Goal: Find specific page/section: Find specific page/section

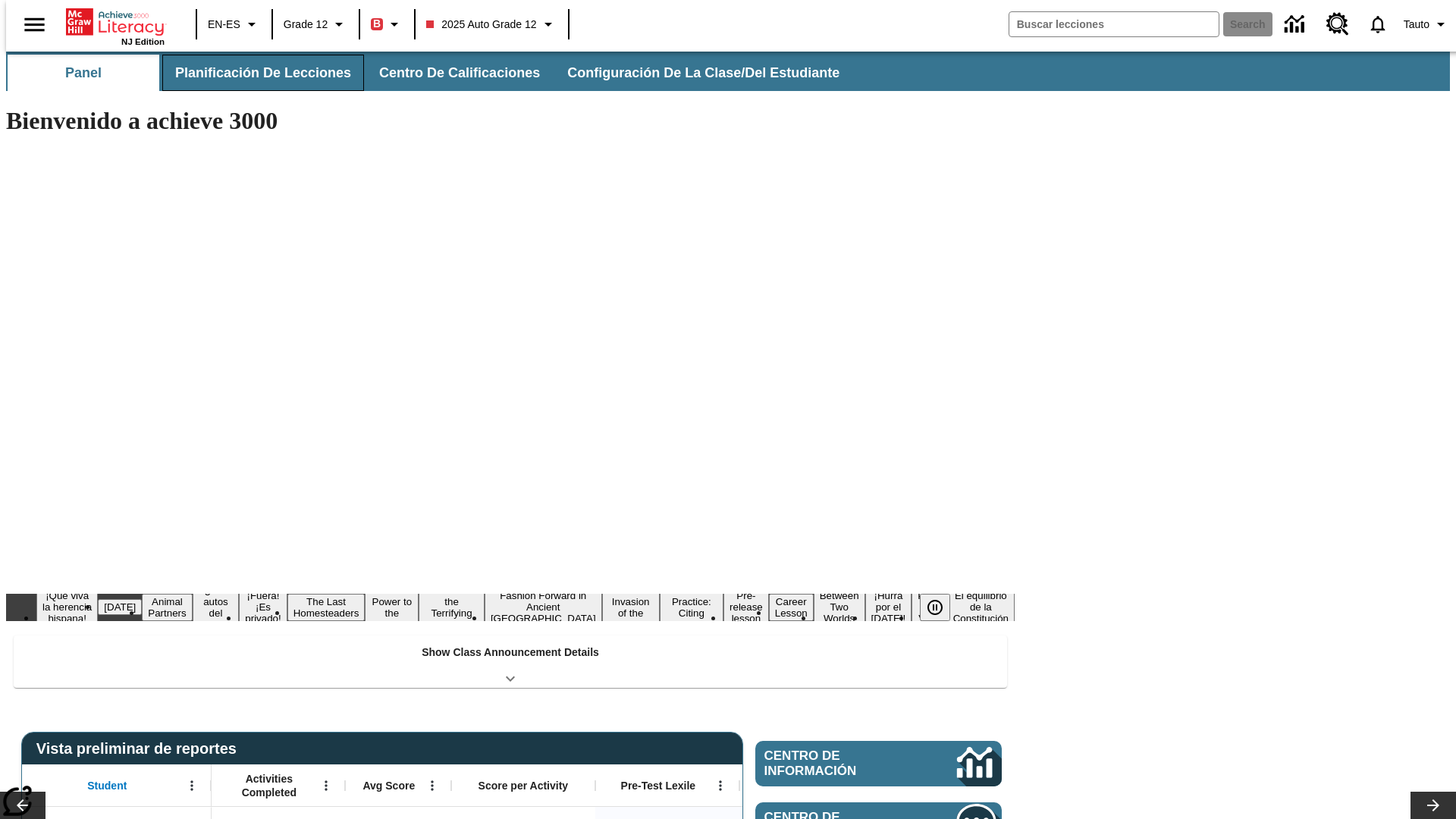
click at [254, 72] on button "Planificación de lecciones" at bounding box center [264, 72] width 202 height 37
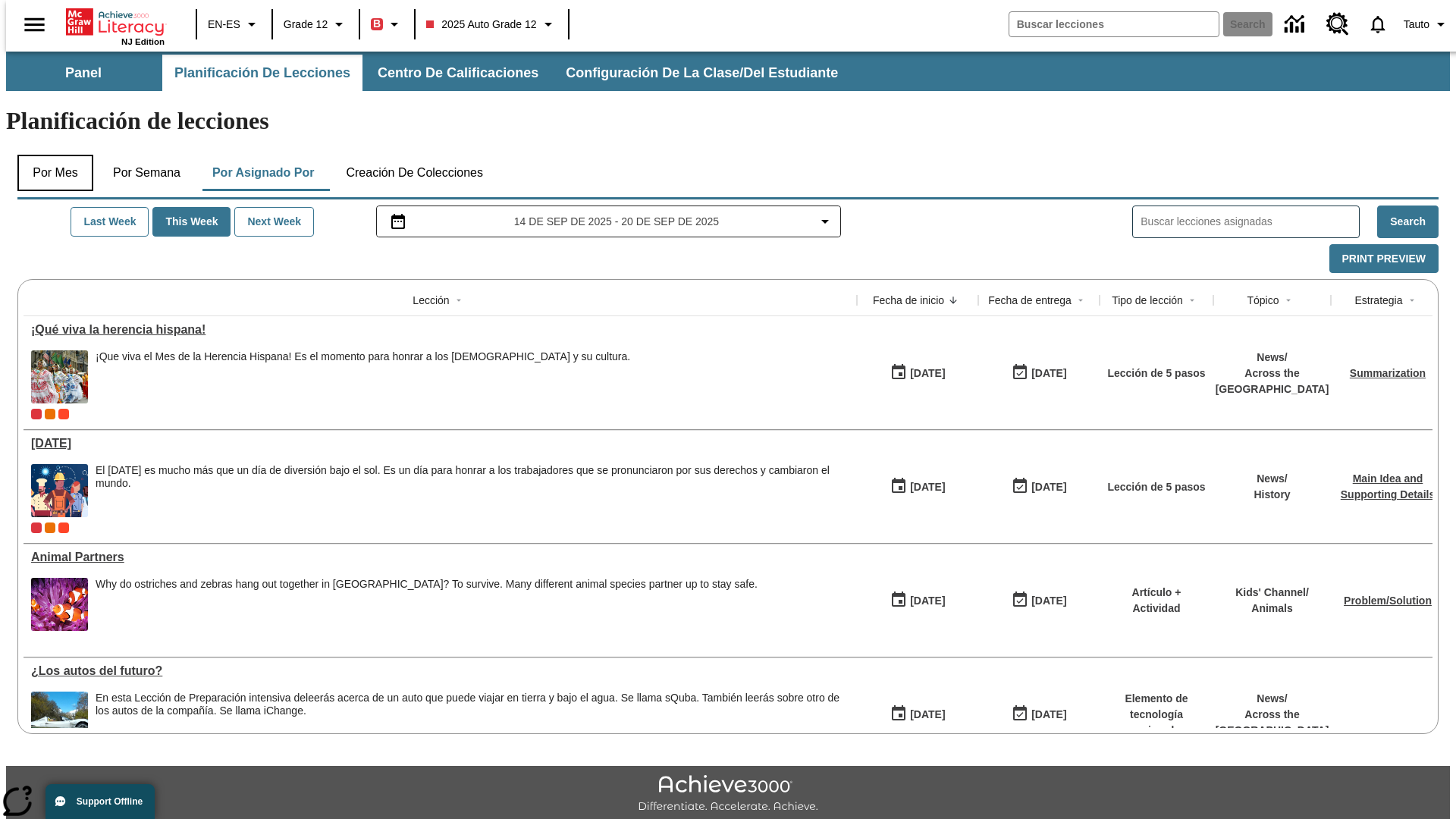
click at [49, 155] on button "Por mes" at bounding box center [55, 172] width 76 height 37
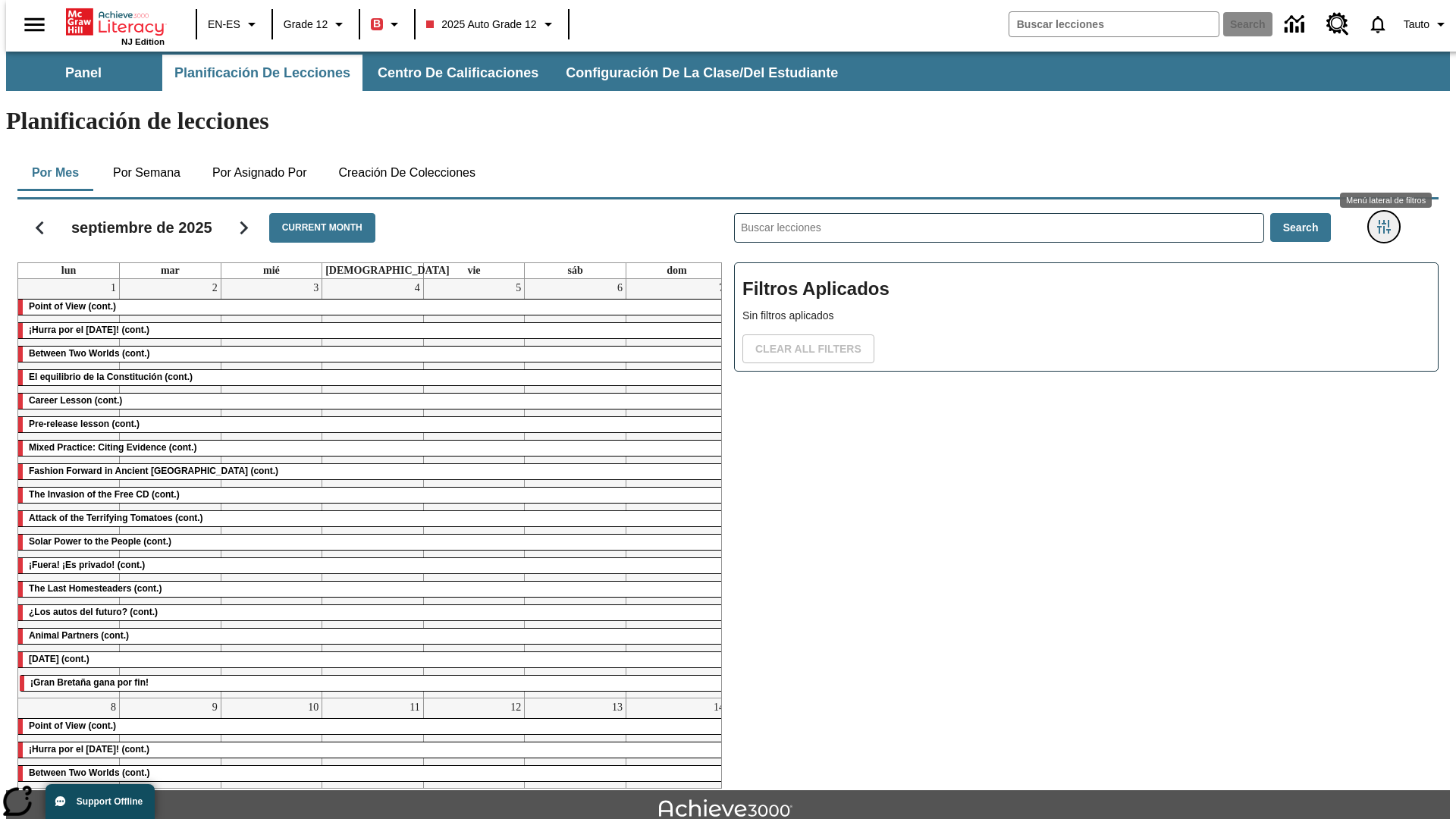
click at [1388, 220] on icon "Menú lateral de filtros" at bounding box center [1384, 226] width 13 height 13
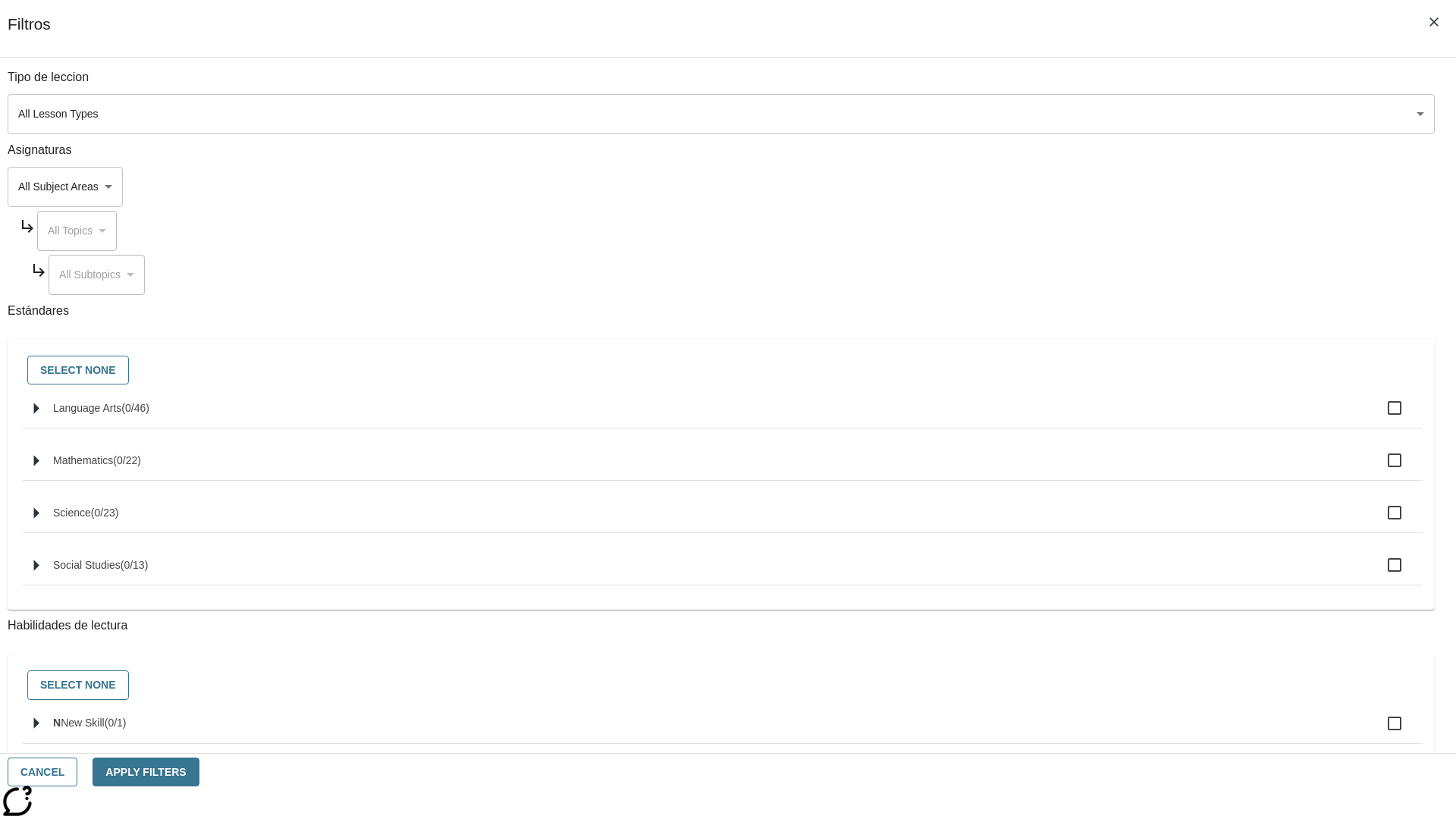
click at [1092, 113] on body "Saltar al contenido principal NJ Edition EN-ES Grade 12 B 2025 Auto Grade 12 Se…" at bounding box center [728, 470] width 1443 height 836
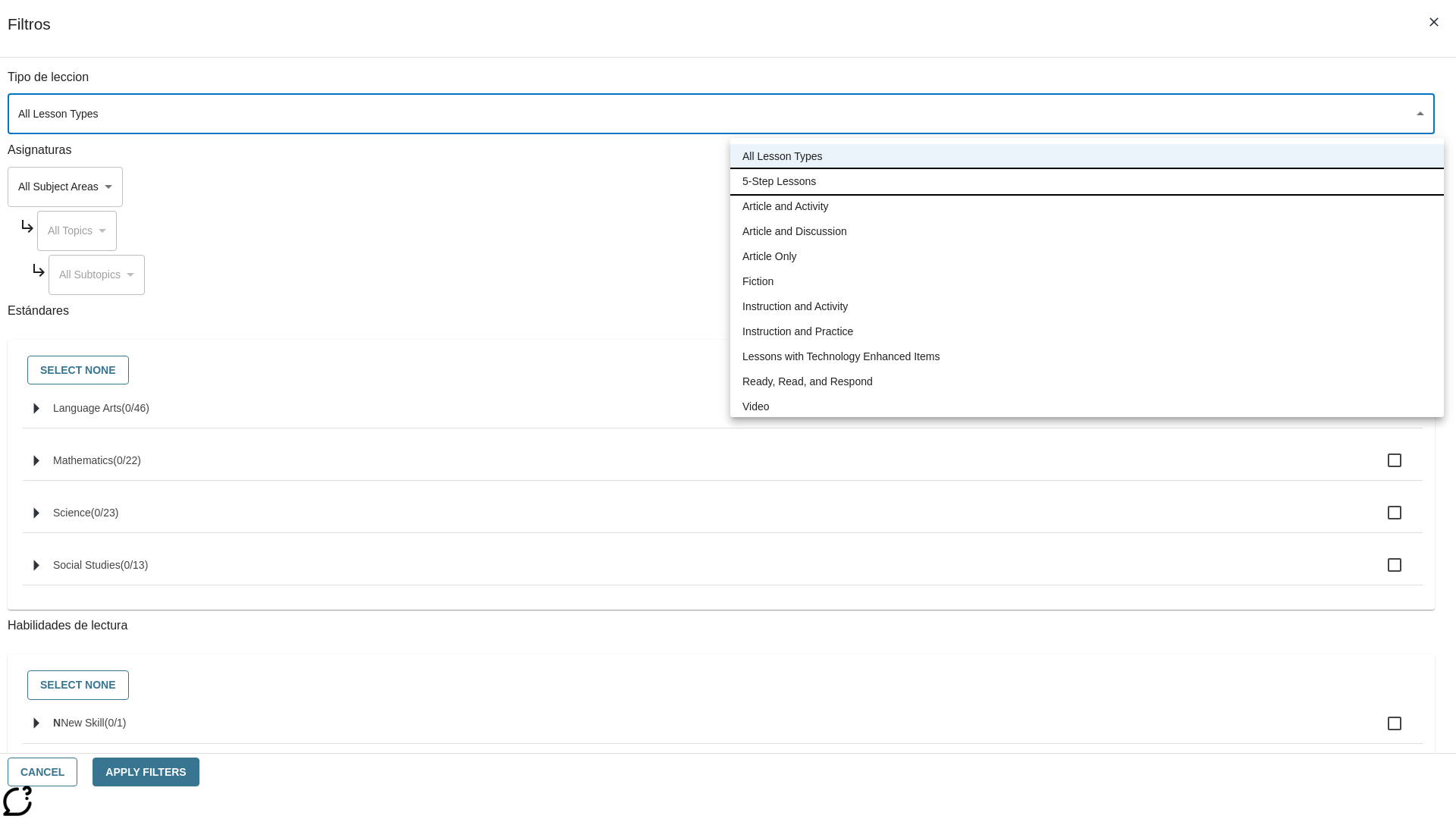
click at [1086, 181] on li "5-Step Lessons" at bounding box center [1086, 181] width 714 height 25
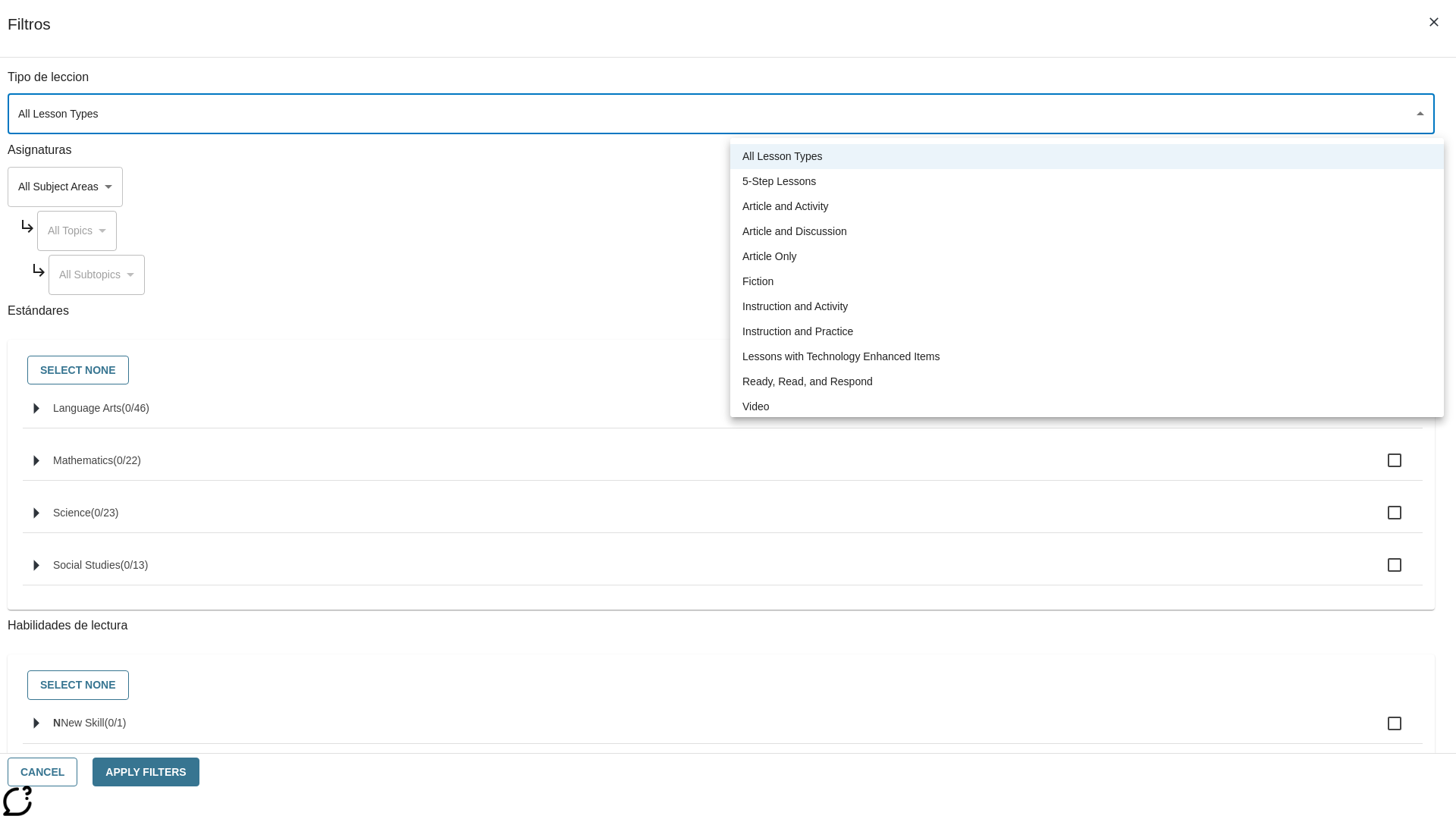
type input "1"
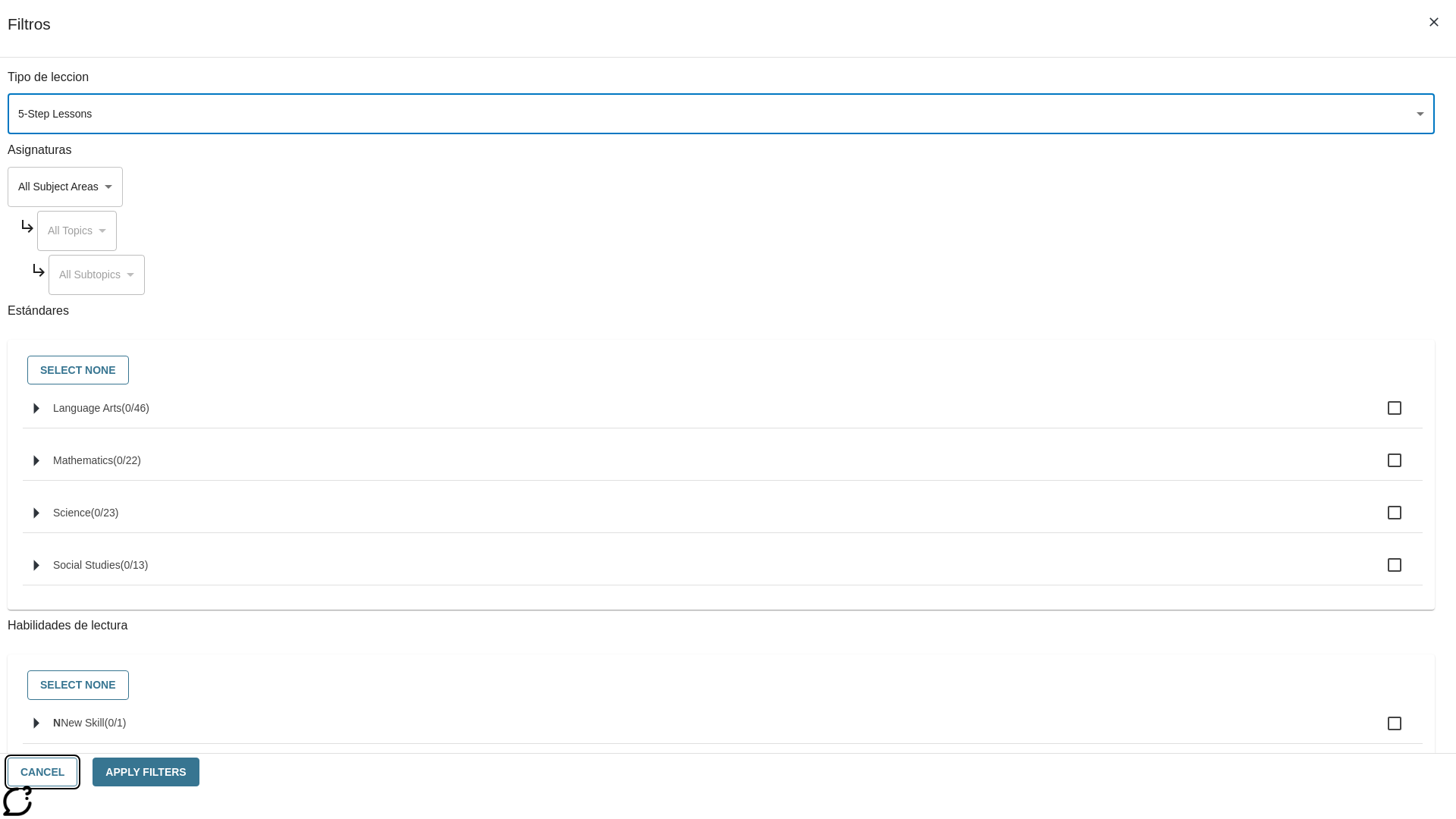
click at [78, 772] on button "Cancel" at bounding box center [42, 772] width 70 height 29
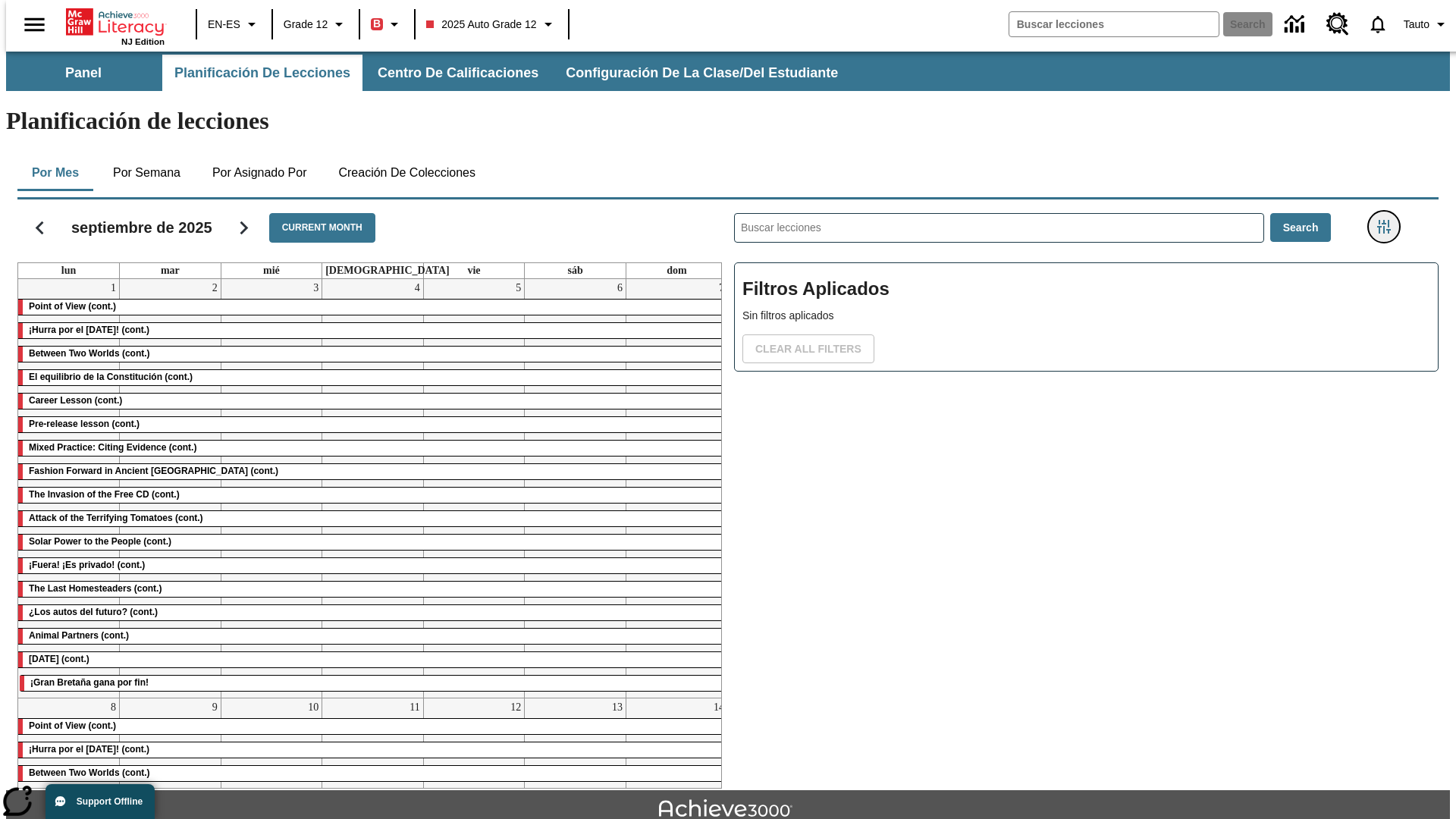
click at [1388, 220] on icon "Menú lateral de filtros" at bounding box center [1384, 226] width 13 height 13
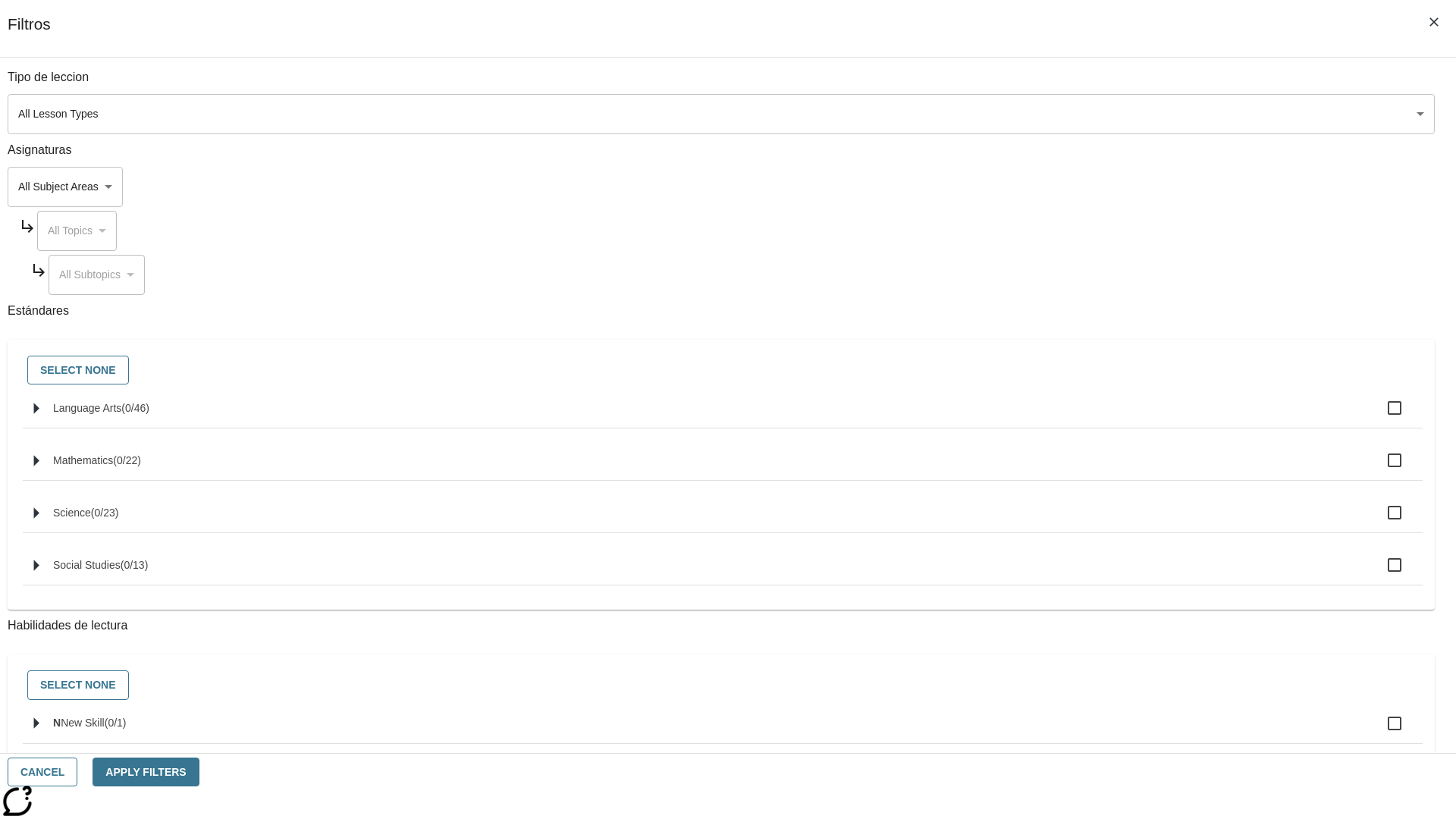
click at [1092, 113] on body "Saltar al contenido principal NJ Edition EN-ES Grade 12 B 2025 Auto Grade 12 Se…" at bounding box center [728, 470] width 1443 height 836
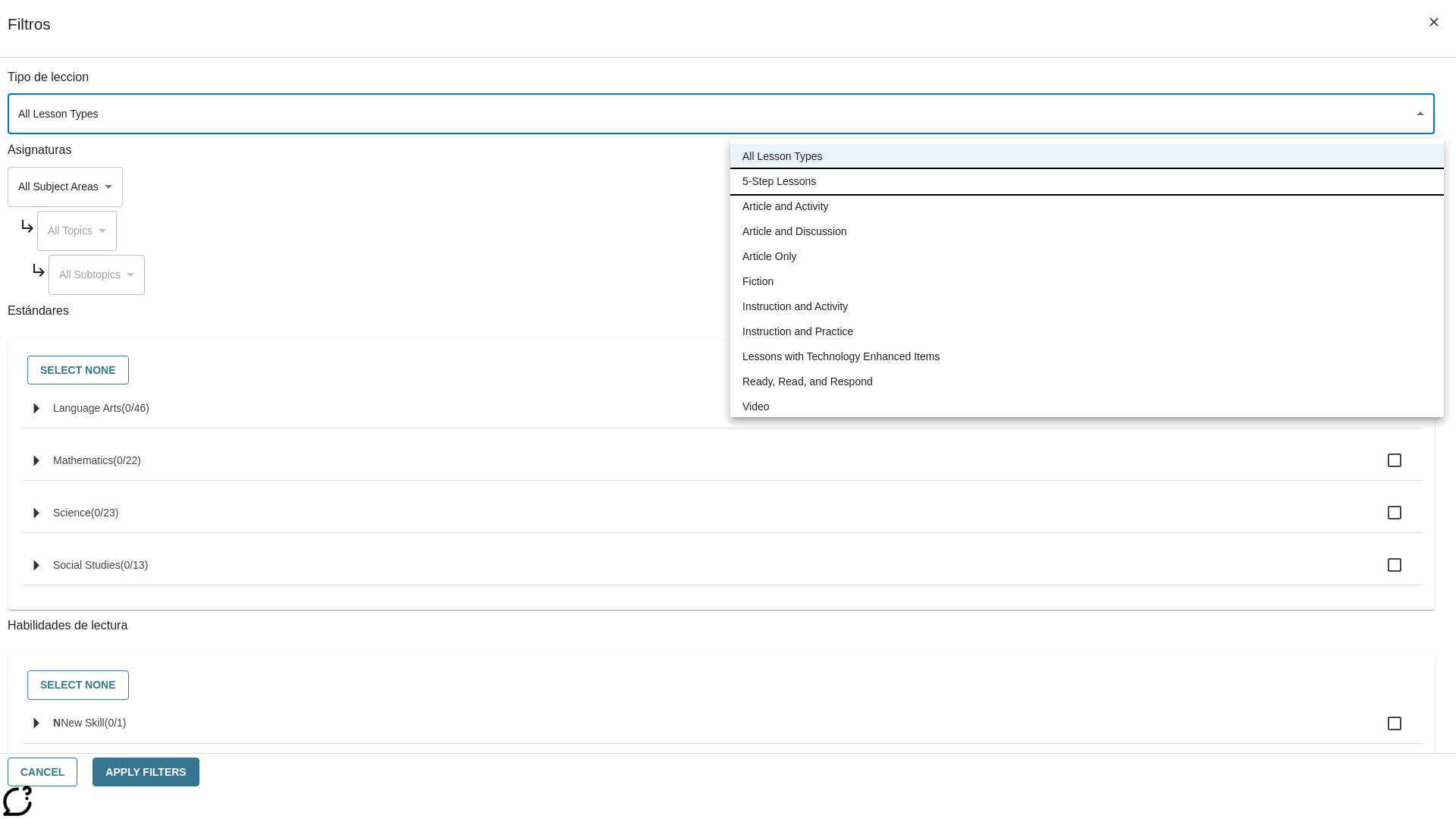
click at [1086, 181] on li "5-Step Lessons" at bounding box center [1086, 181] width 714 height 25
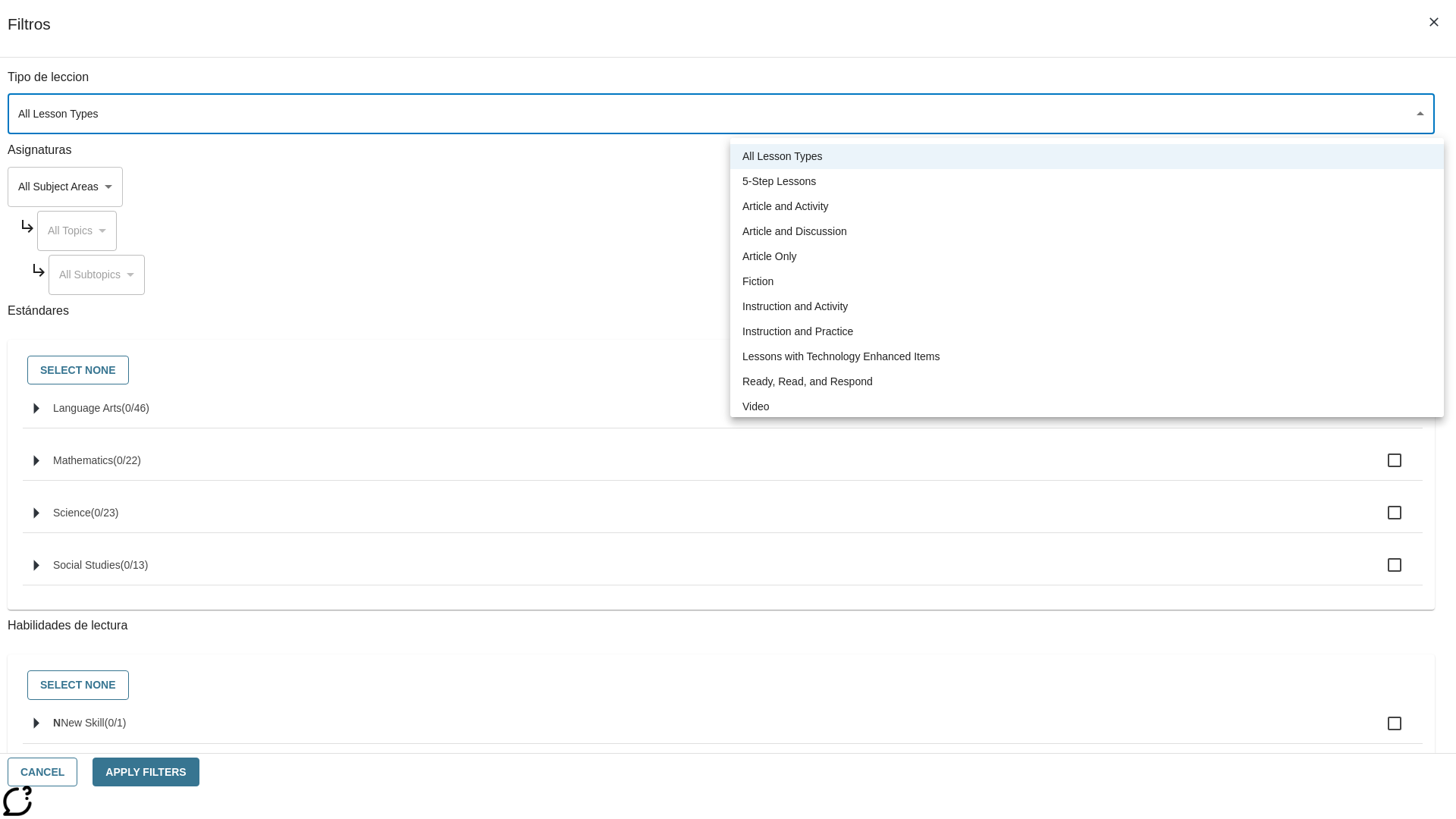
type input "1"
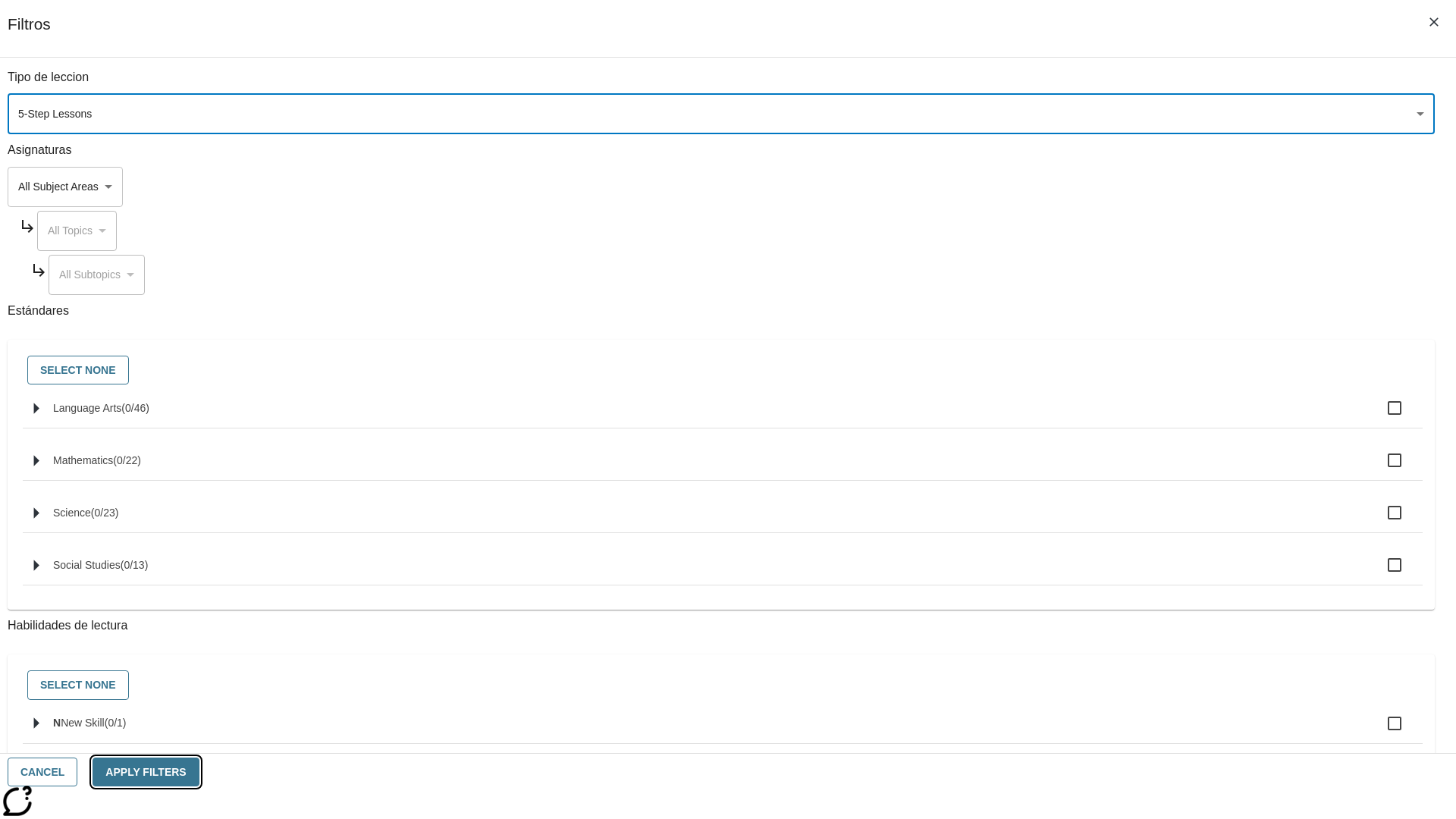
click at [198, 772] on button "Apply Filters" at bounding box center [146, 772] width 106 height 29
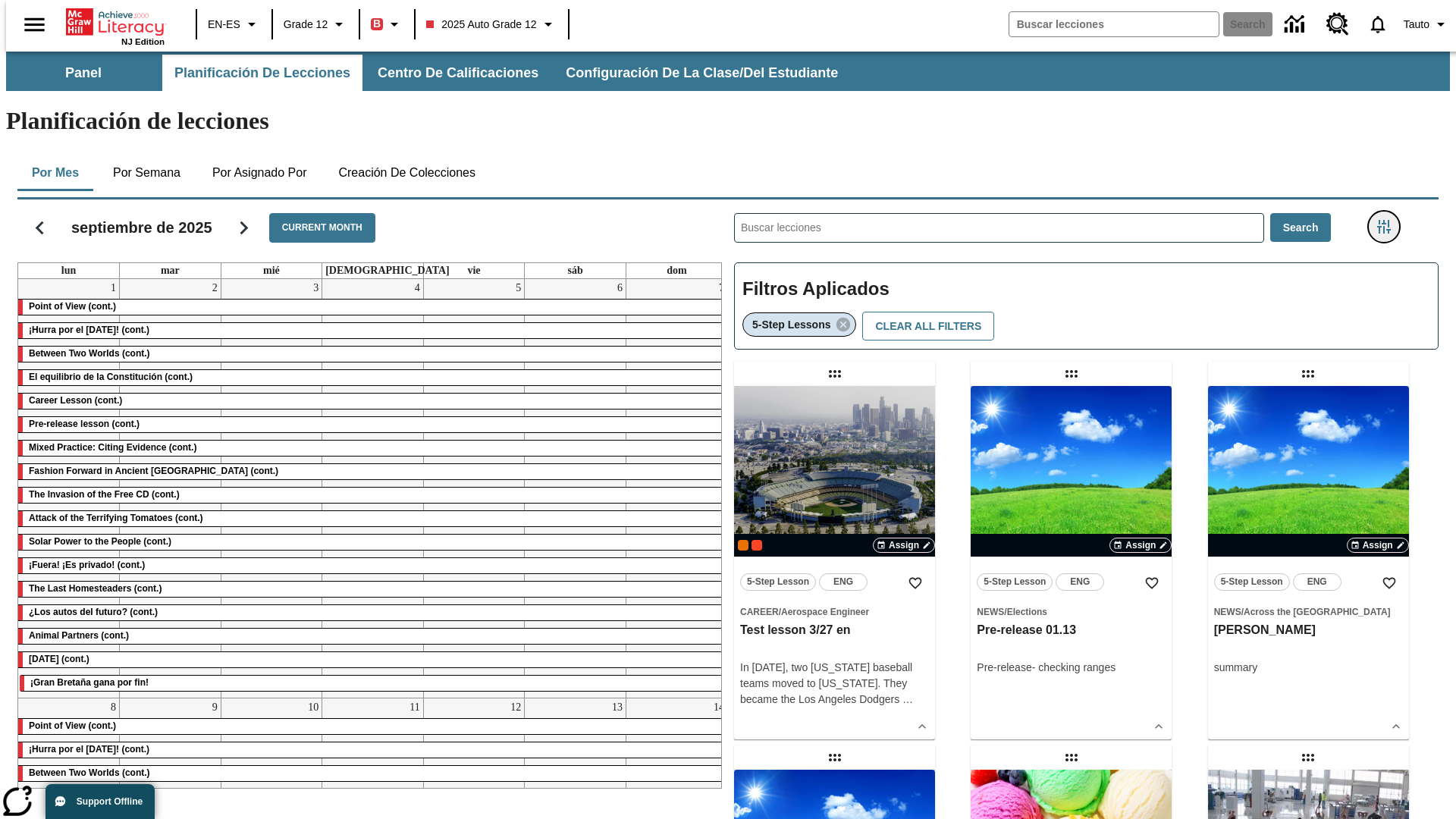
click at [1388, 220] on icon "Menú lateral de filtros" at bounding box center [1384, 226] width 13 height 13
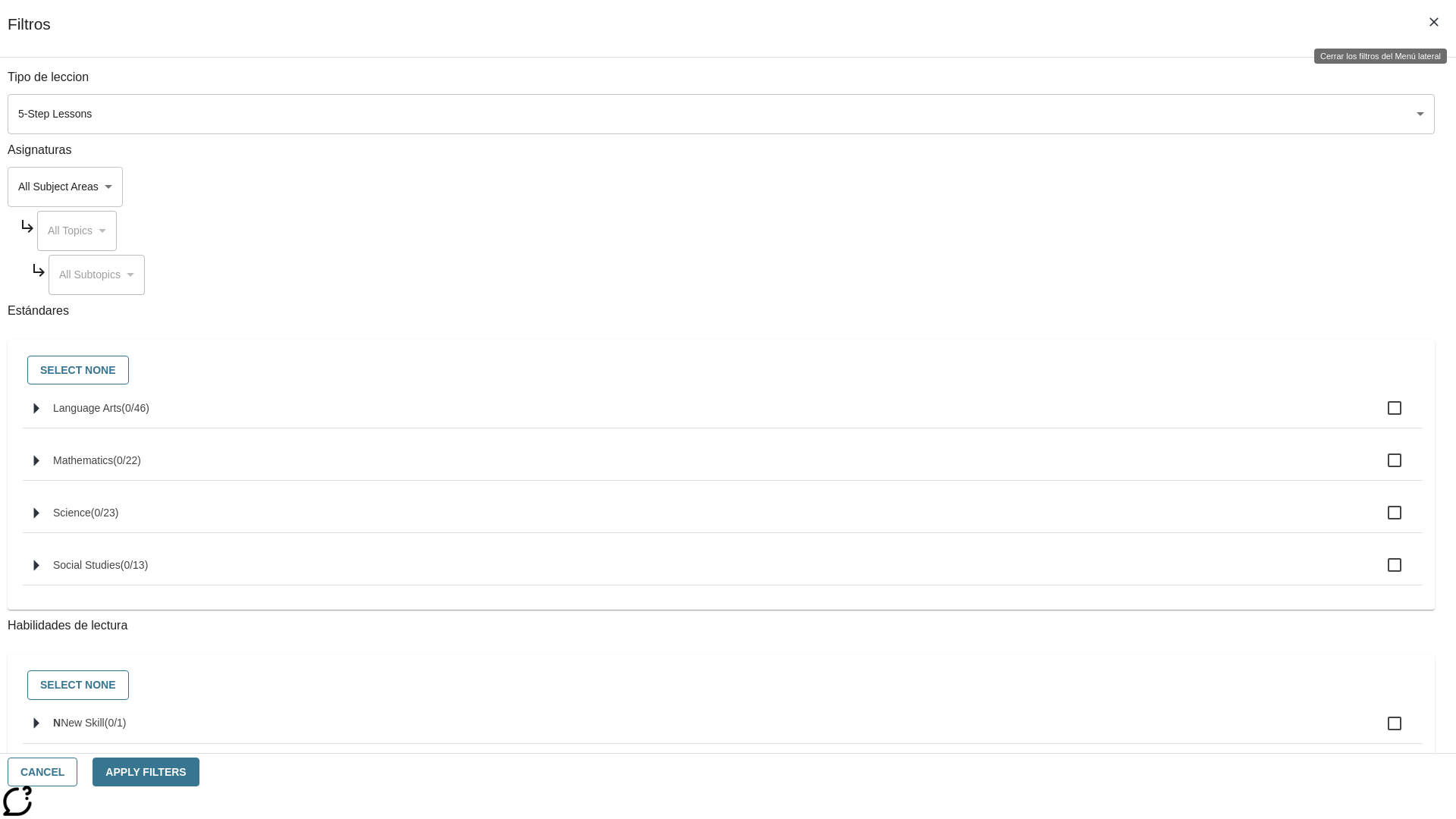
click at [1434, 22] on icon "Cerrar los filtros del Menú lateral" at bounding box center [1434, 22] width 9 height 9
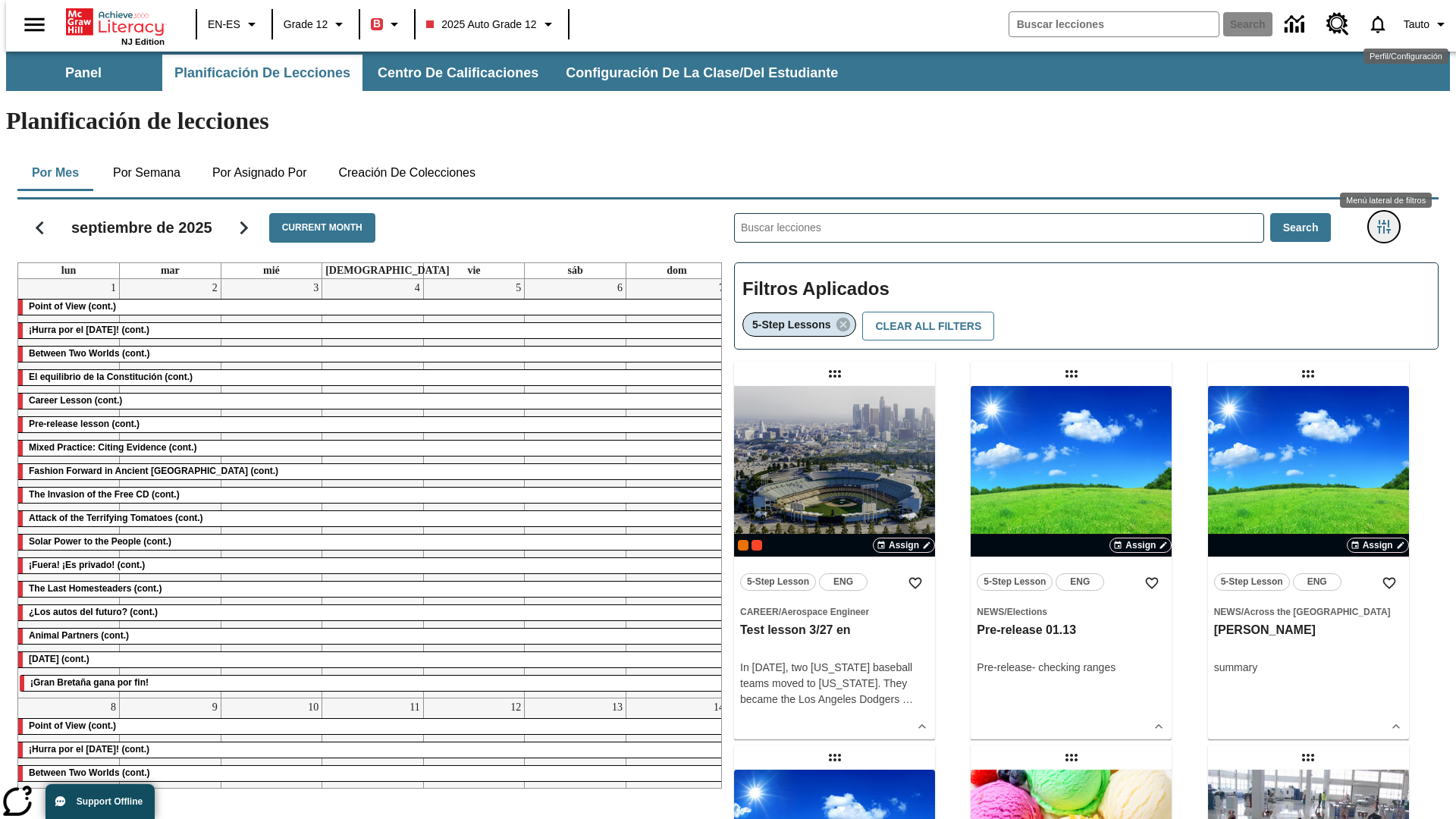
click at [1388, 220] on icon "Menú lateral de filtros" at bounding box center [1384, 226] width 13 height 13
